Goal: Information Seeking & Learning: Compare options

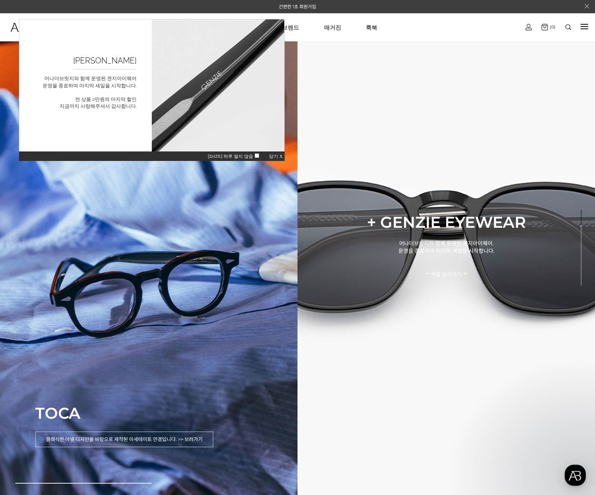
click at [272, 156] on span "닫기 X" at bounding box center [276, 156] width 14 height 5
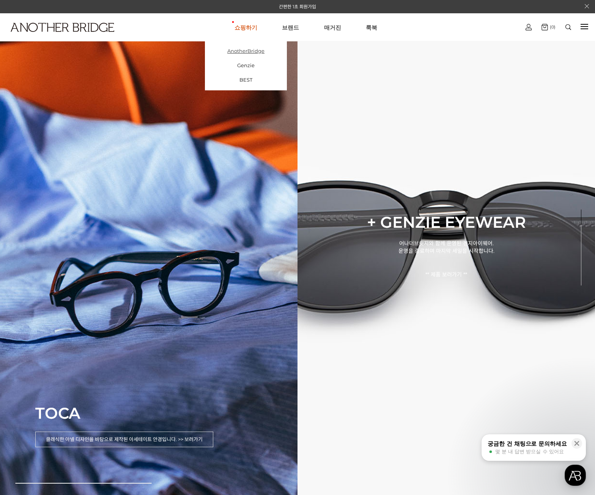
click at [252, 54] on link "AnotherBridge" at bounding box center [246, 51] width 82 height 14
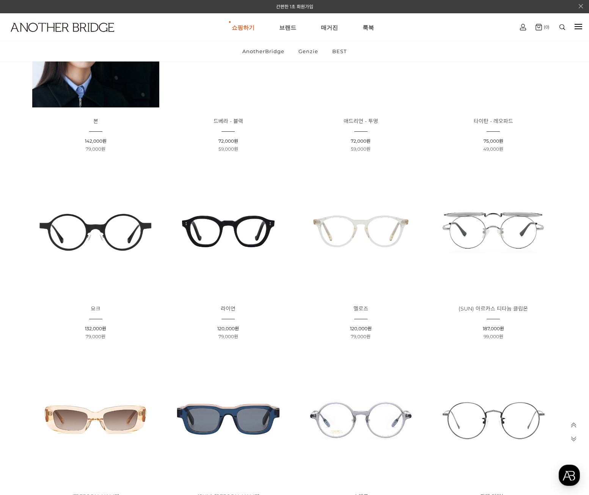
scroll to position [166, 0]
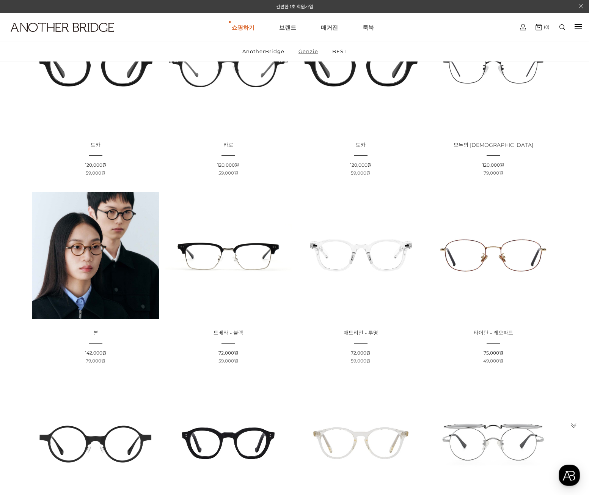
click at [310, 53] on link "Genzie" at bounding box center [308, 51] width 33 height 20
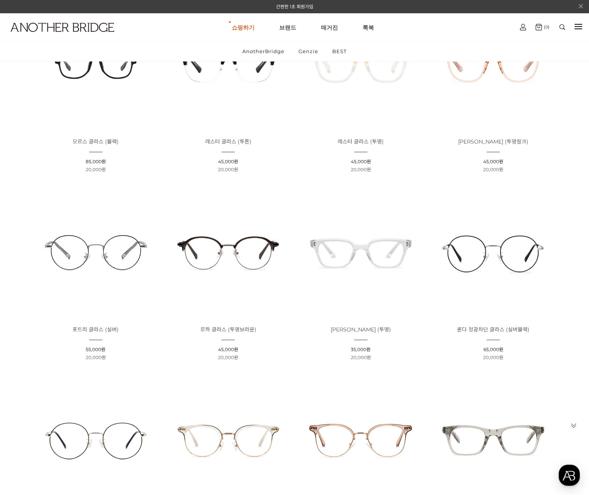
scroll to position [7, 0]
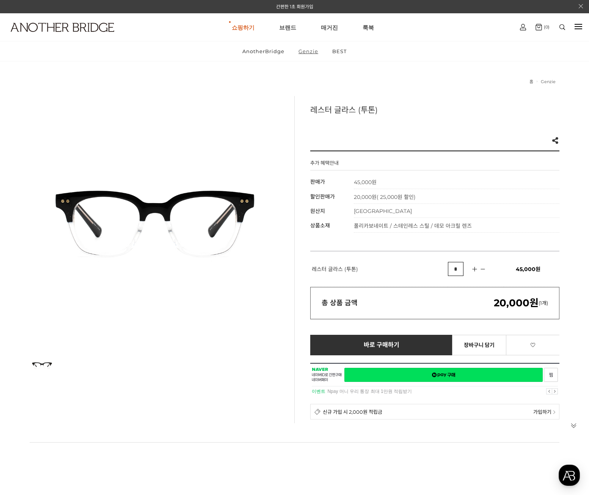
click at [306, 52] on link "Genzie" at bounding box center [308, 51] width 33 height 20
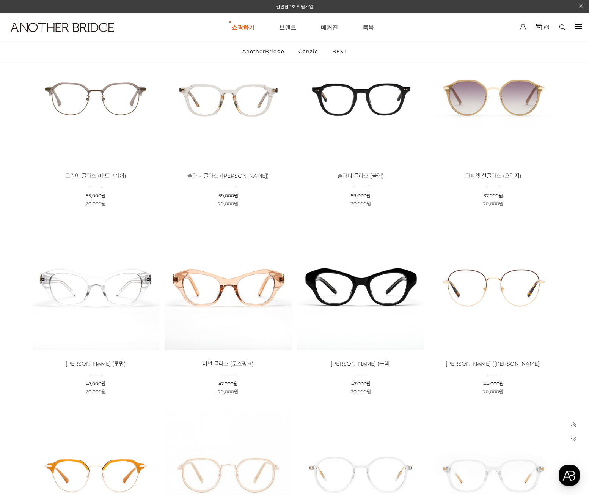
scroll to position [1975, 0]
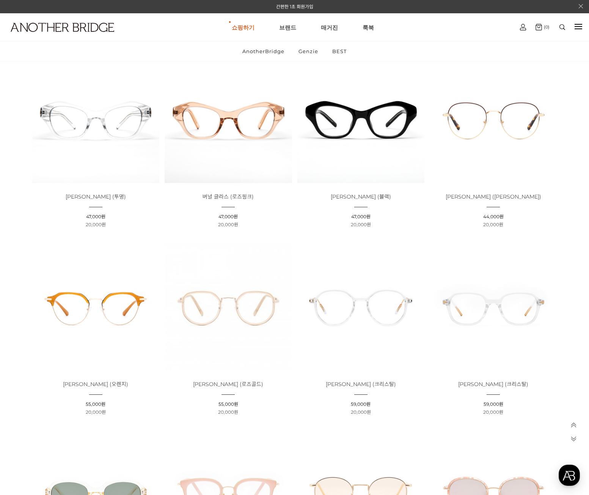
click at [388, 136] on img at bounding box center [360, 118] width 127 height 127
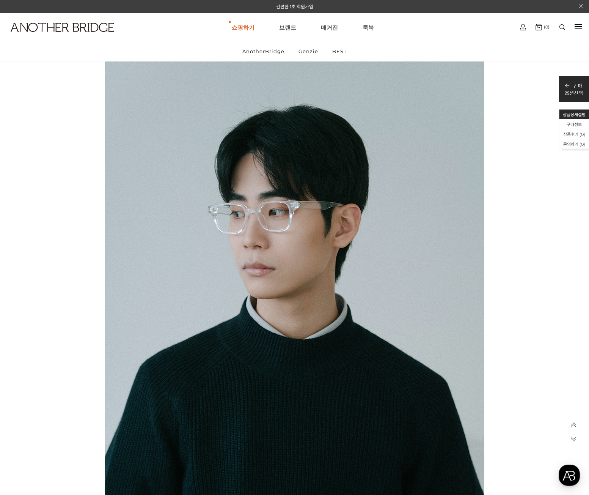
scroll to position [1552, 0]
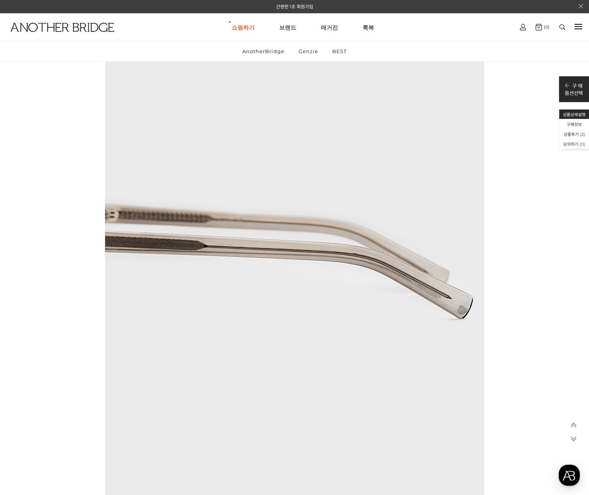
scroll to position [3675, 0]
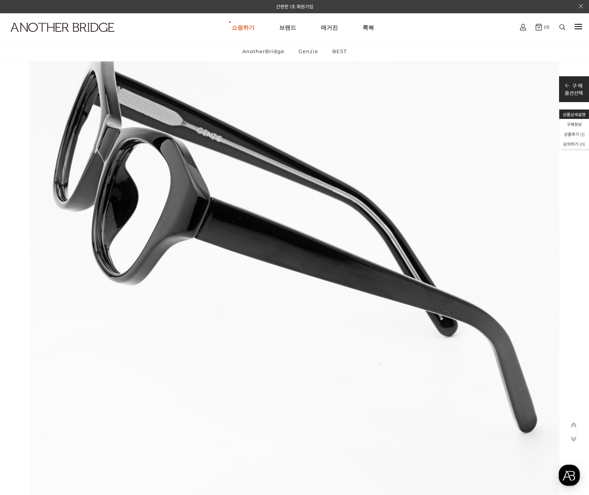
scroll to position [1719, 0]
